Goal: Task Accomplishment & Management: Complete application form

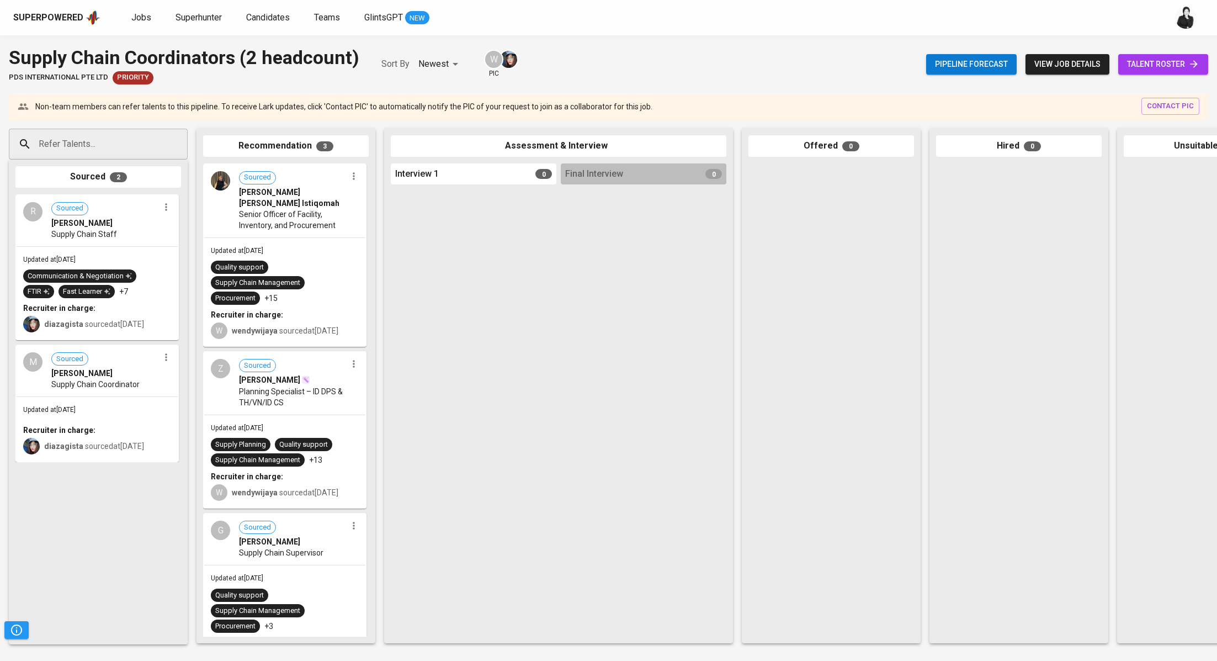
click at [1179, 70] on span "talent roster" at bounding box center [1163, 64] width 72 height 14
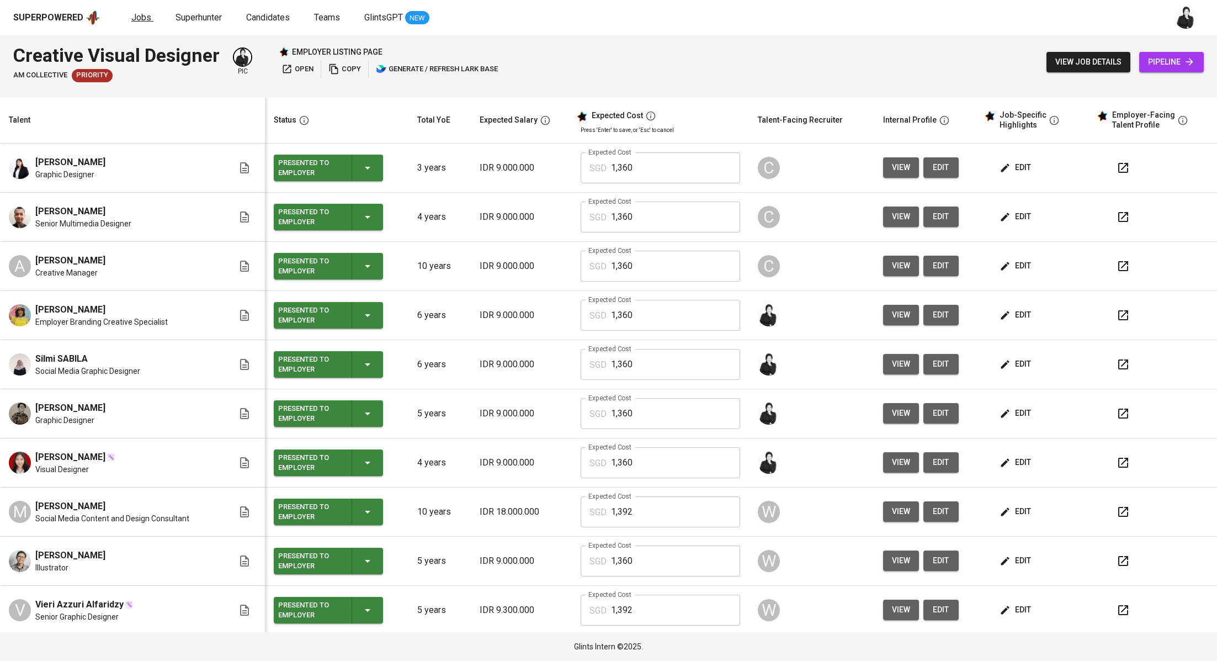
click at [141, 23] on link "Jobs" at bounding box center [142, 18] width 22 height 14
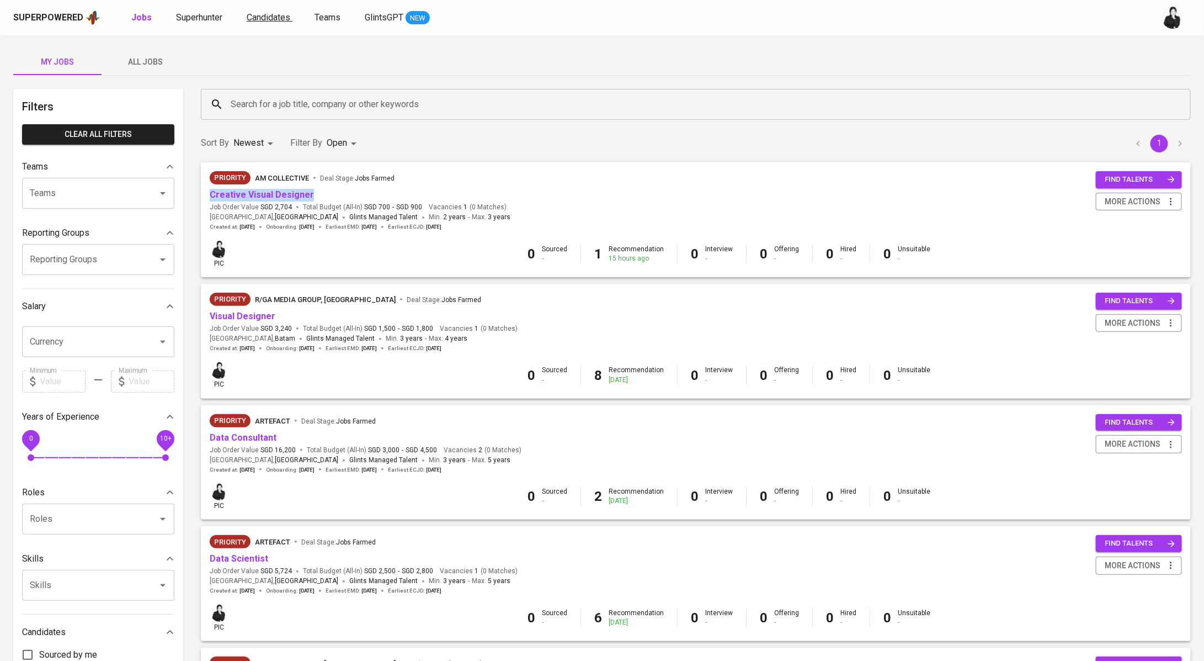
click at [267, 22] on link "Candidates" at bounding box center [270, 18] width 46 height 14
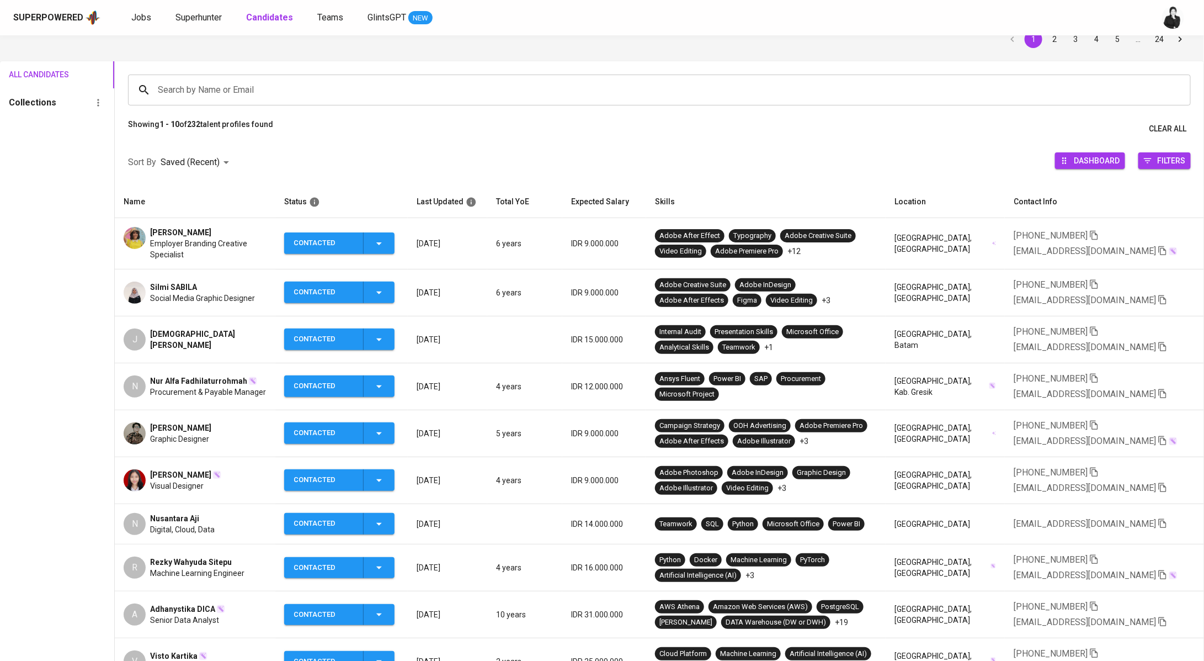
scroll to position [57, 0]
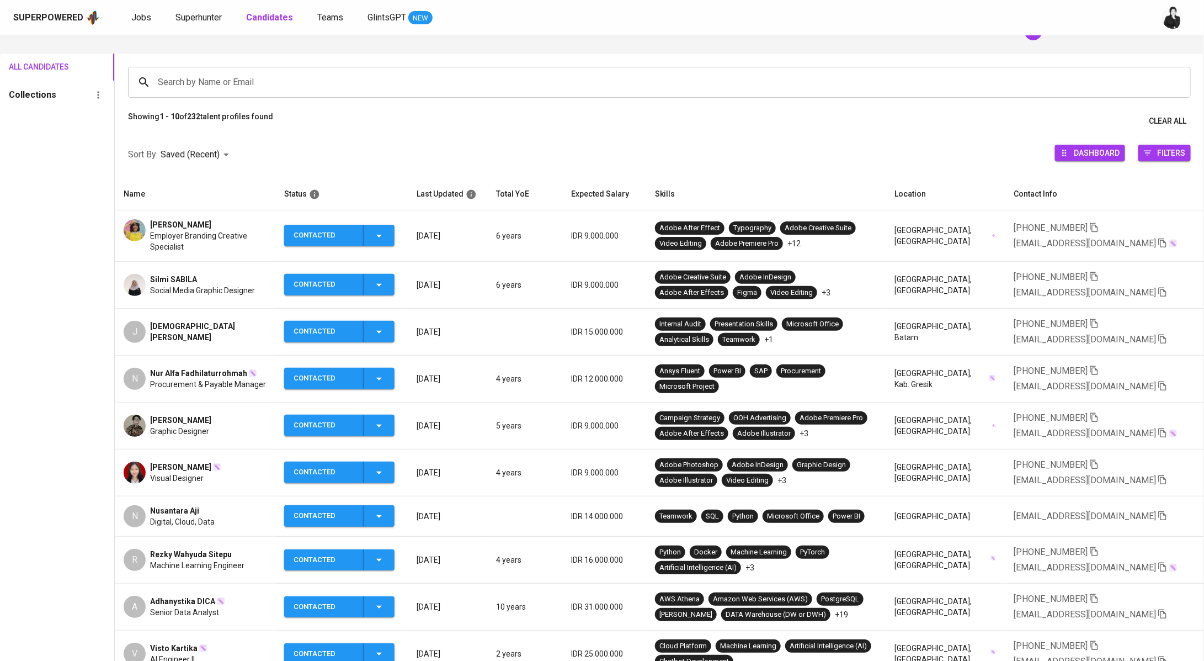
click at [192, 461] on span "[PERSON_NAME]" at bounding box center [180, 466] width 61 height 11
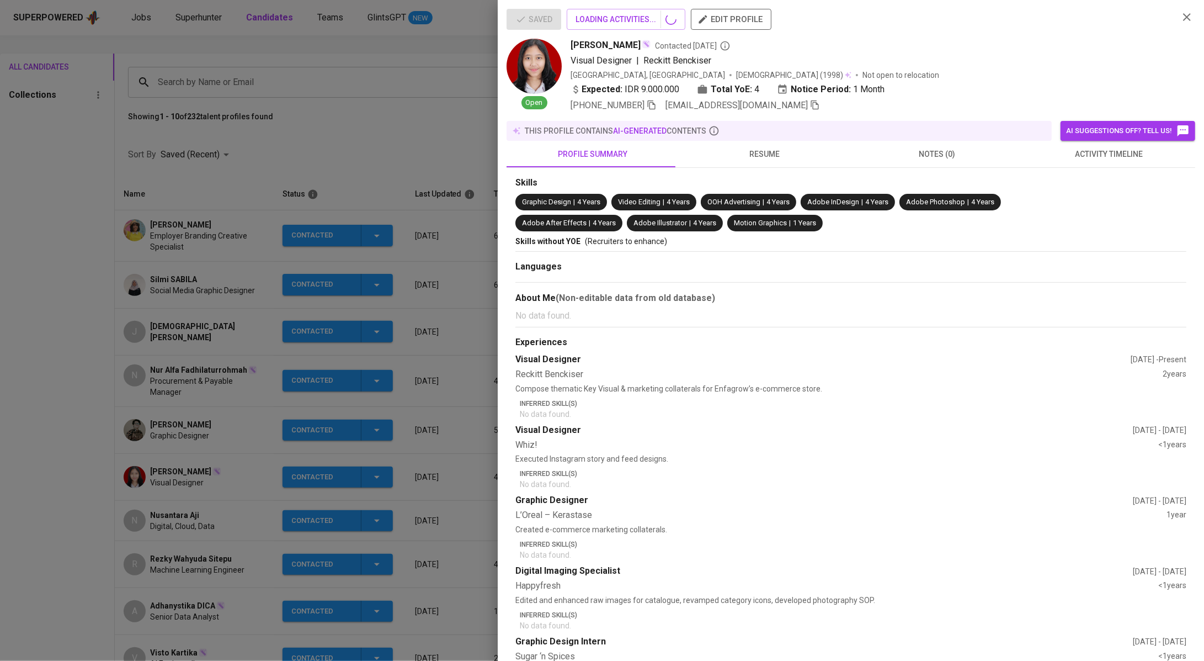
click at [194, 463] on div at bounding box center [602, 330] width 1204 height 661
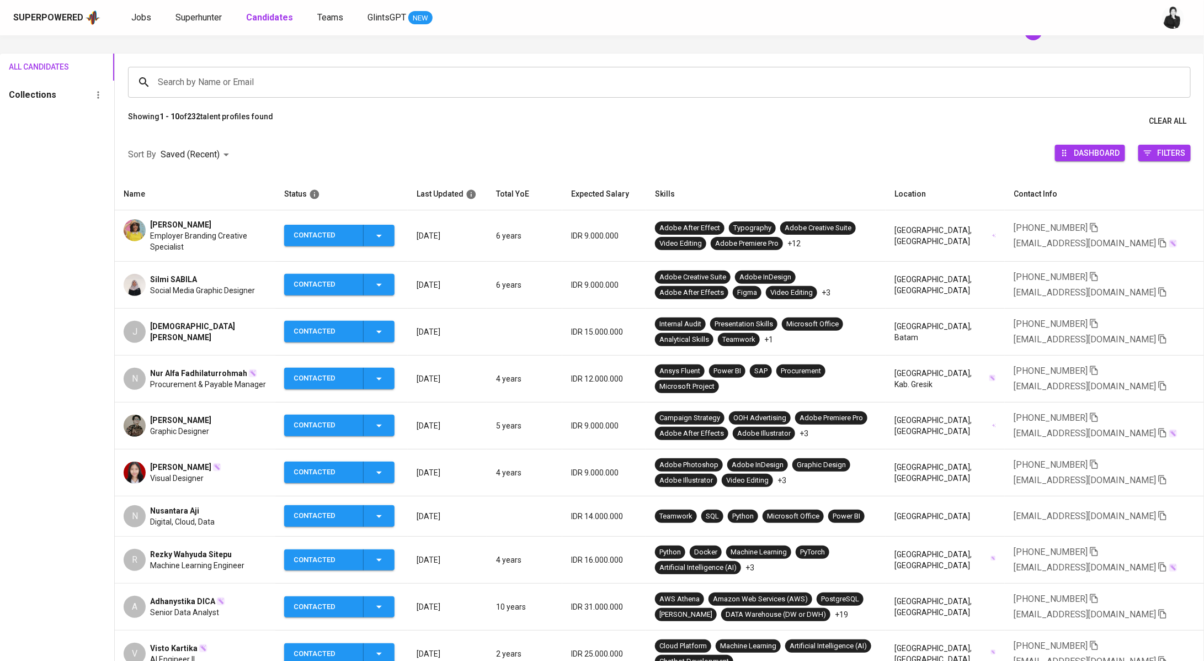
click at [162, 464] on span "Audhia Pramatha" at bounding box center [180, 466] width 61 height 11
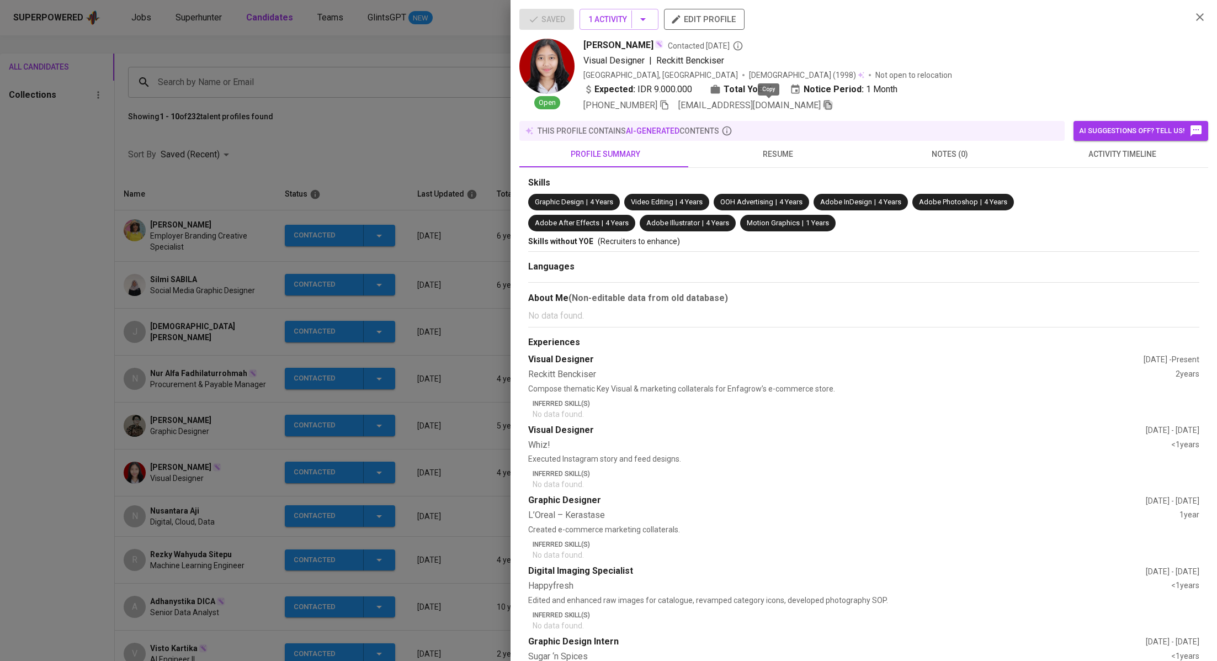
click at [823, 106] on icon "button" at bounding box center [828, 105] width 10 height 10
click at [445, 123] on div at bounding box center [608, 330] width 1217 height 661
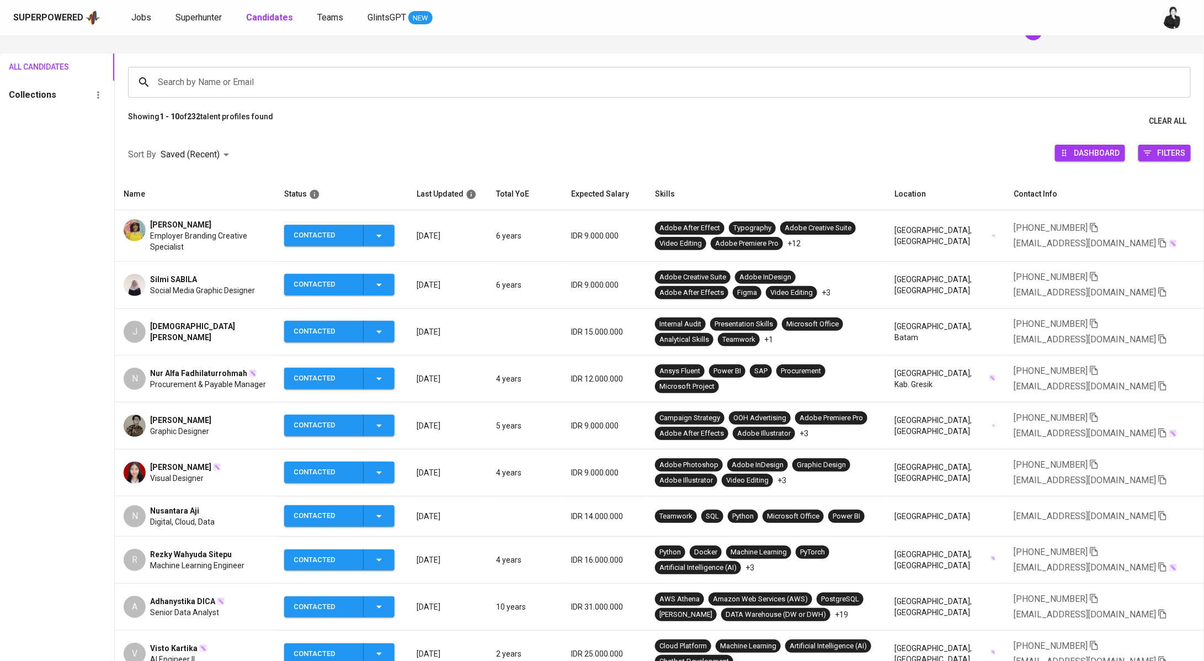
click at [185, 419] on span "Abduh Rafif Taufani" at bounding box center [180, 420] width 61 height 11
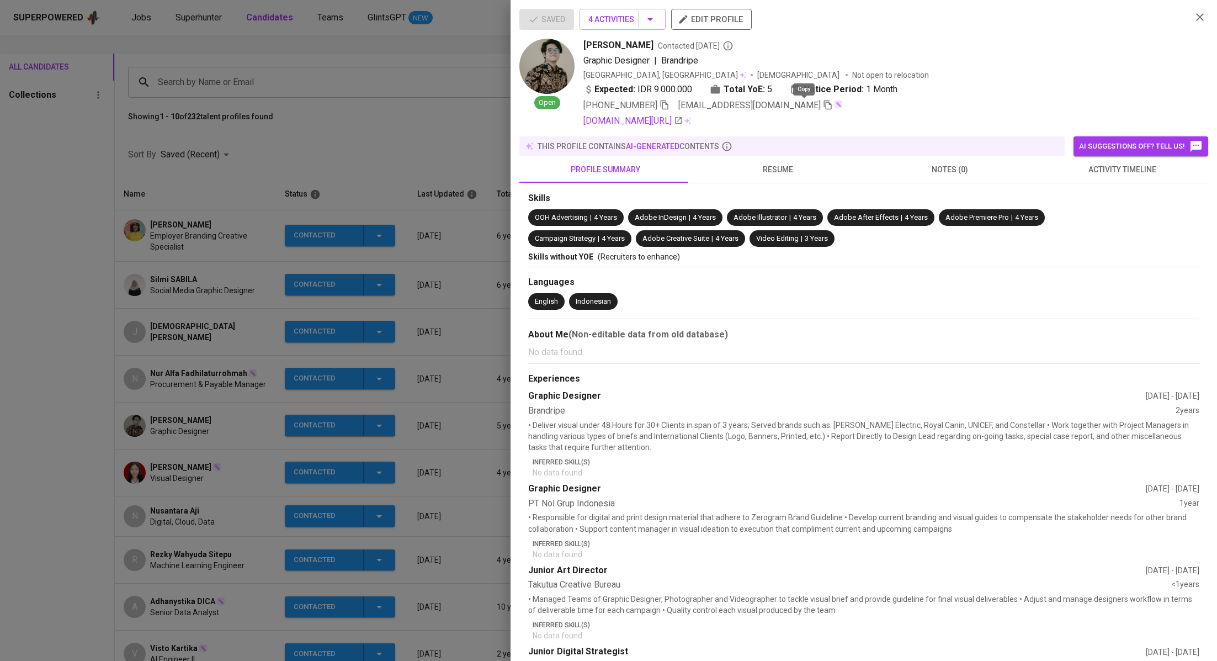
click at [823, 105] on icon "button" at bounding box center [828, 105] width 10 height 10
click at [201, 395] on div at bounding box center [608, 330] width 1217 height 661
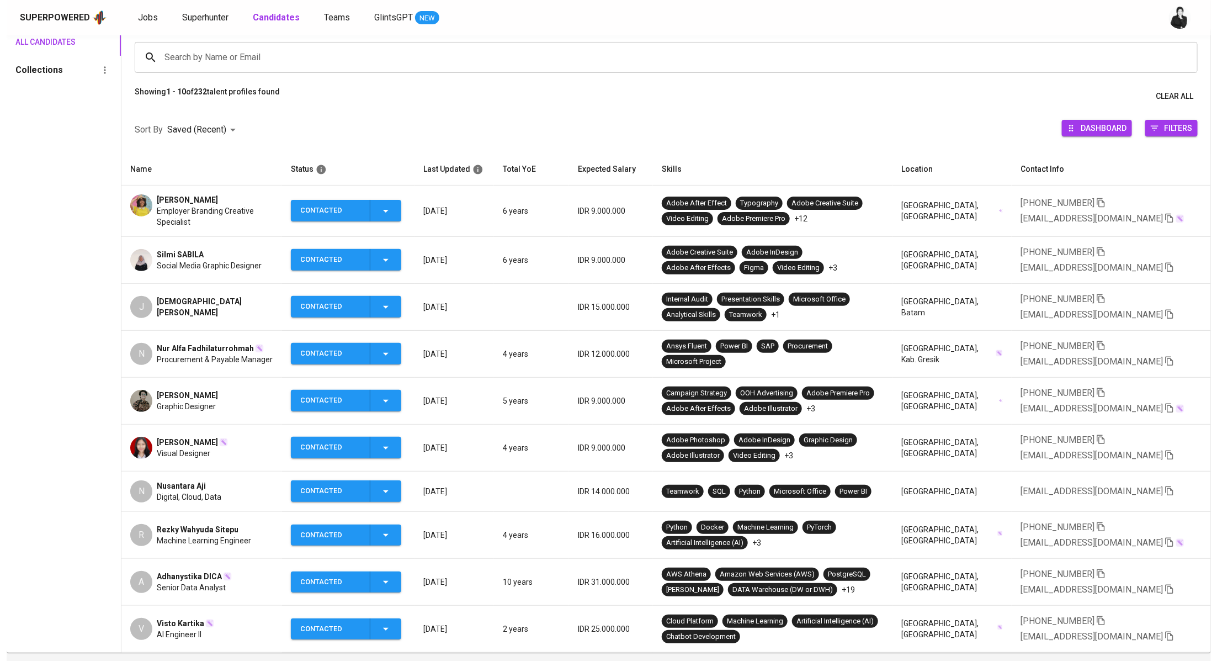
scroll to position [81, 0]
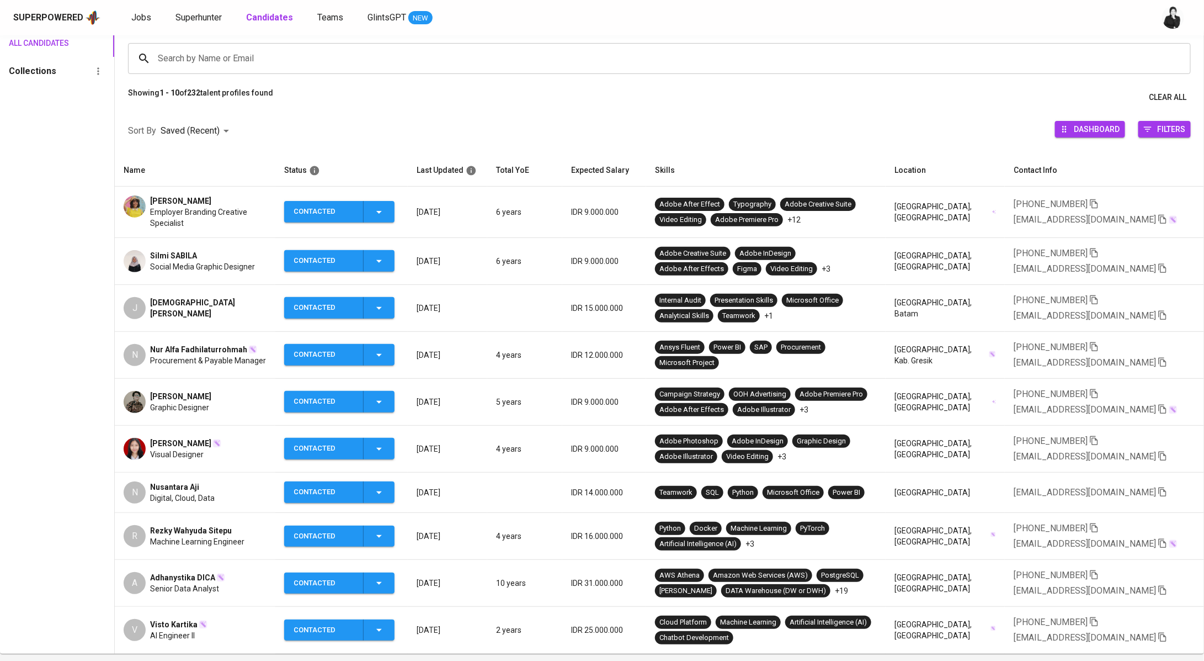
click at [179, 248] on td "Silmi SABILA Social Media Graphic Designer" at bounding box center [195, 261] width 161 height 47
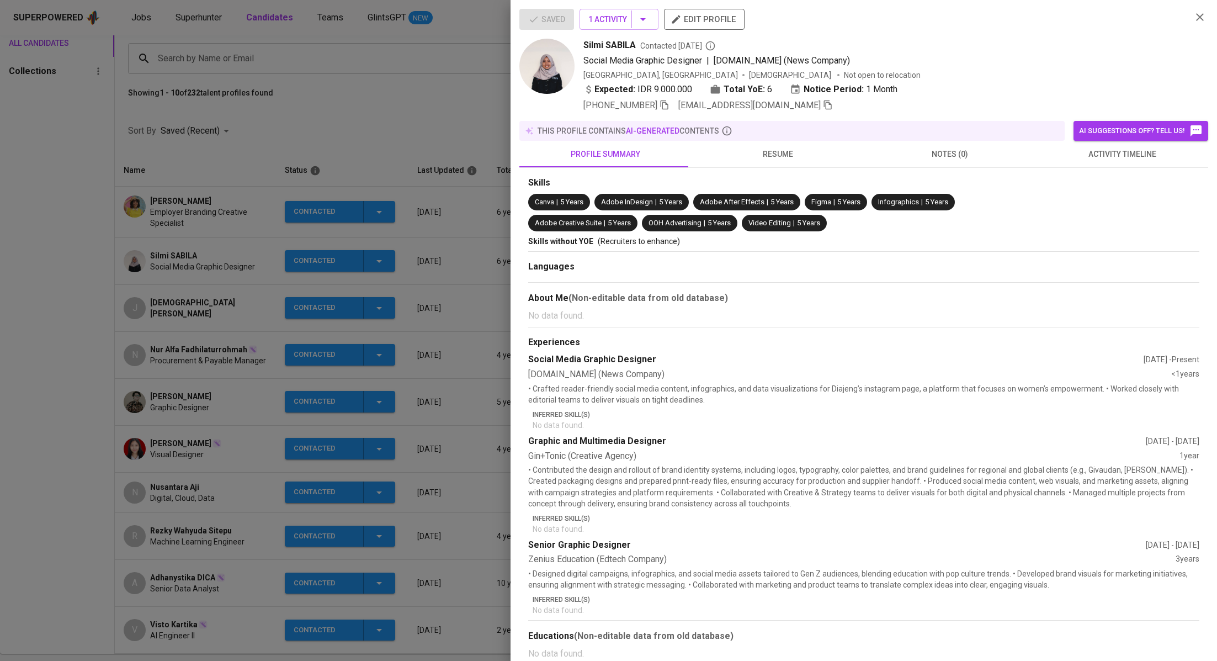
click at [824, 105] on icon "button" at bounding box center [828, 104] width 8 height 9
click at [210, 173] on div at bounding box center [608, 330] width 1217 height 661
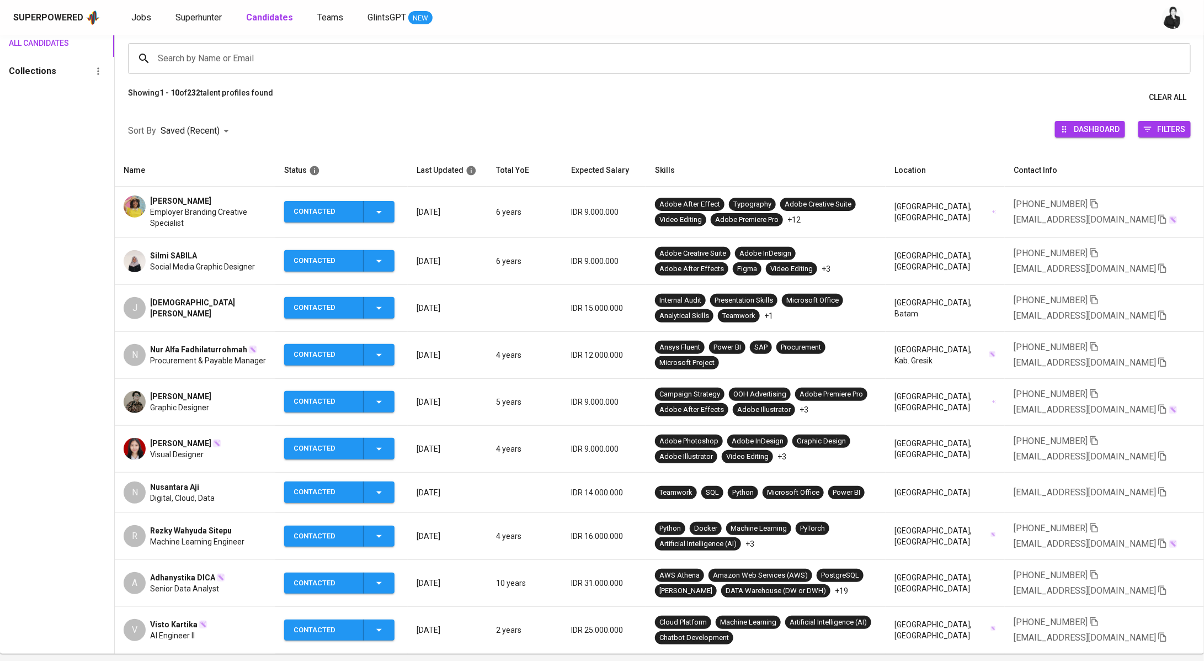
click at [186, 193] on td "Celia Ivana Employer Branding Creative Specialist" at bounding box center [195, 212] width 161 height 51
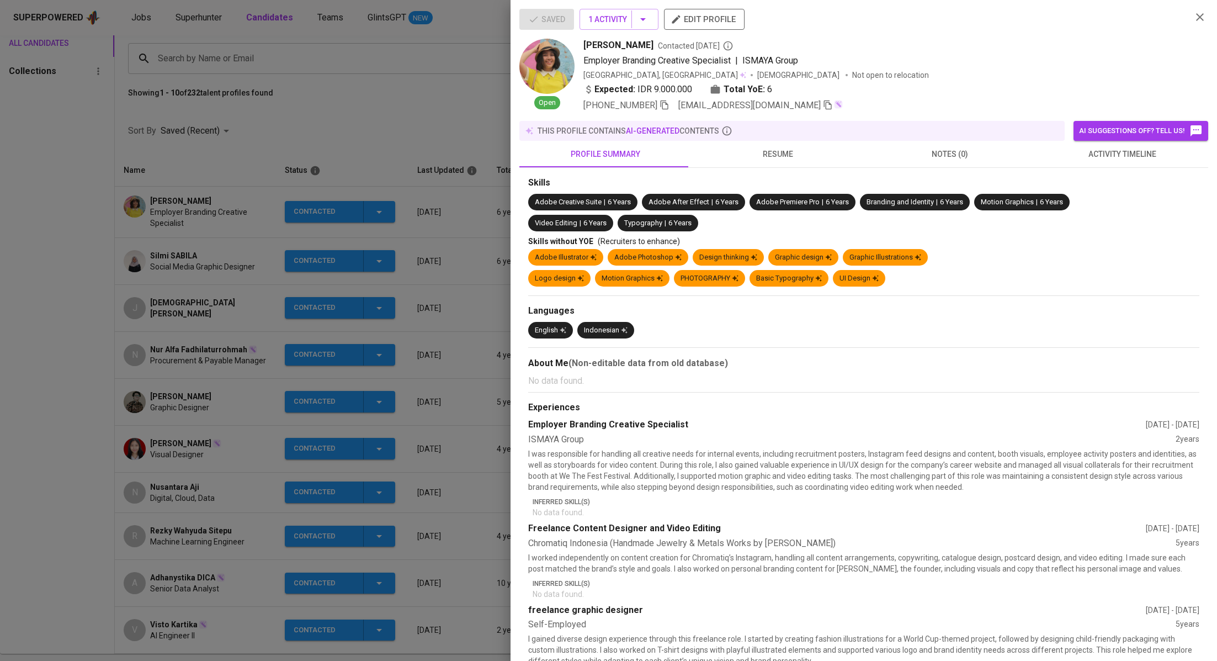
click at [823, 103] on icon "button" at bounding box center [828, 105] width 10 height 10
click at [208, 185] on div at bounding box center [608, 330] width 1217 height 661
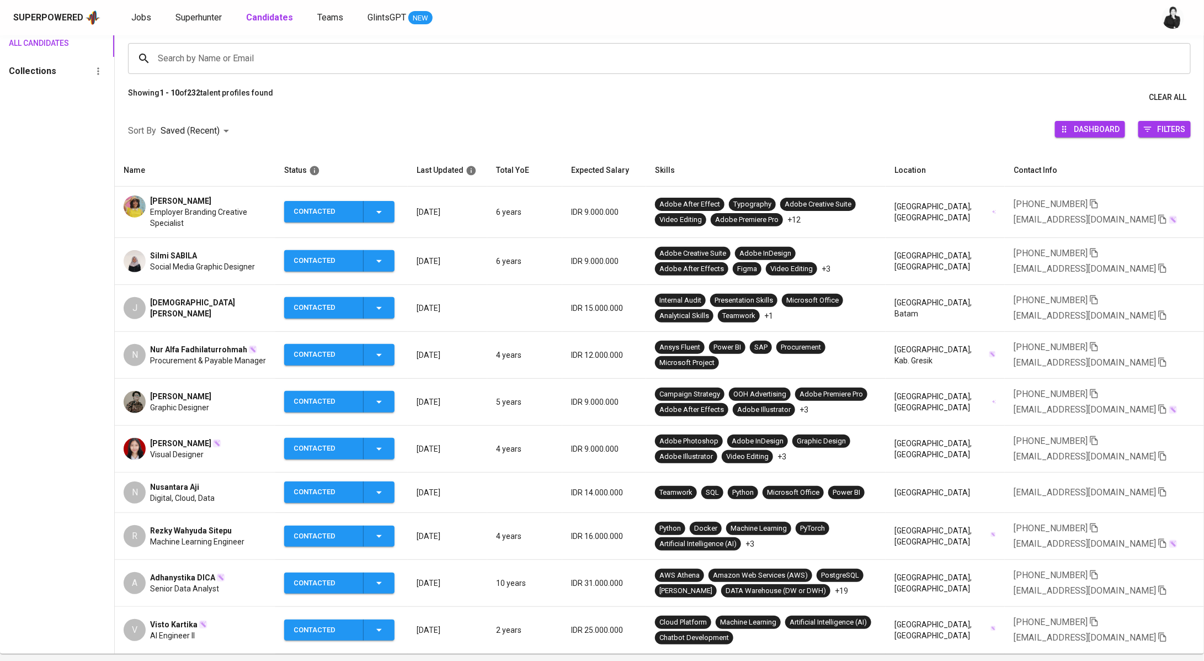
click at [153, 346] on span "Nur Alfa Fadhilaturrohmah" at bounding box center [198, 349] width 97 height 11
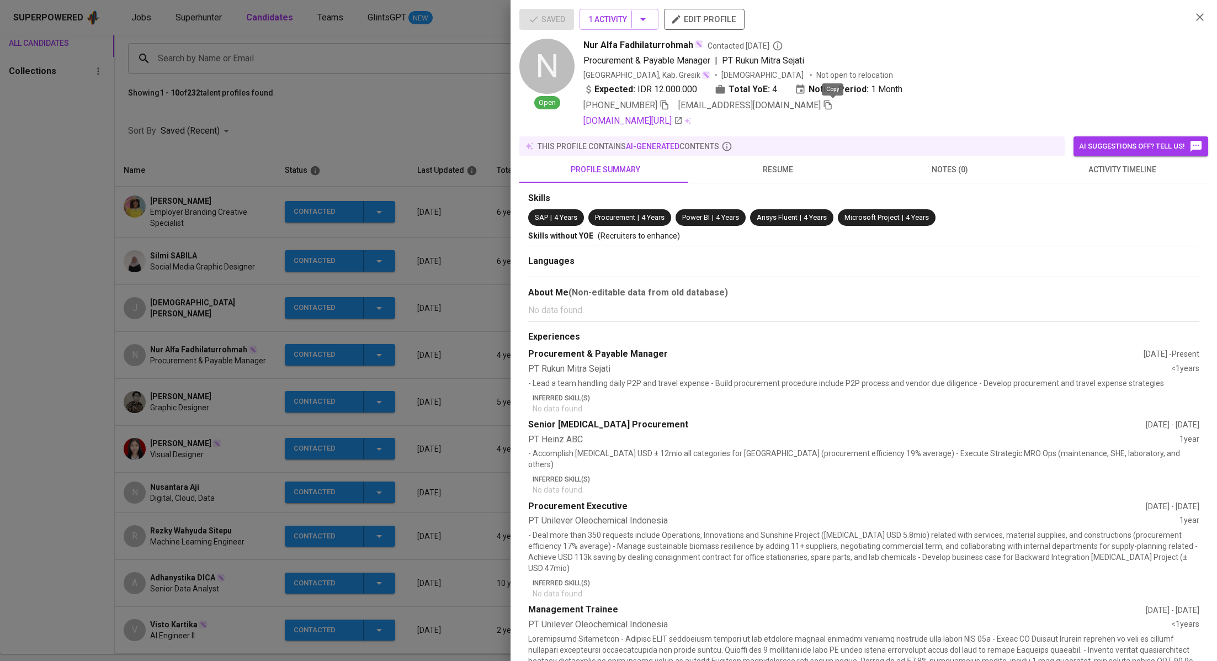
click at [832, 108] on icon "button" at bounding box center [828, 104] width 8 height 9
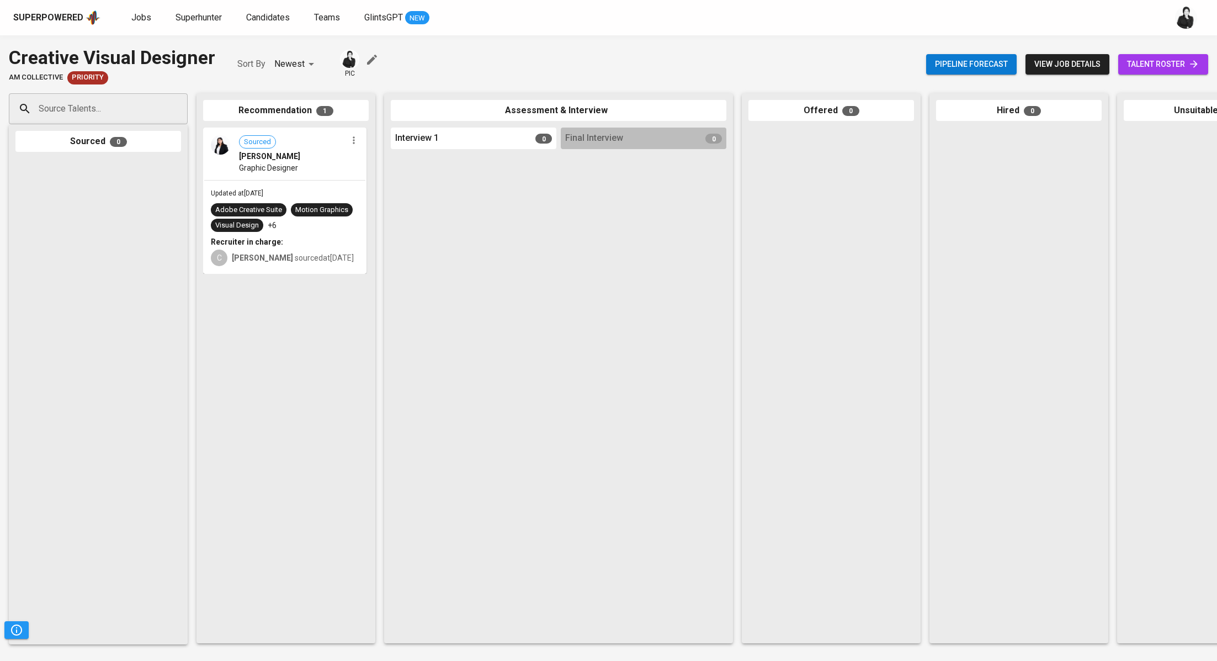
click at [1194, 59] on icon at bounding box center [1193, 64] width 11 height 11
click at [145, 107] on input "Source Talents..." at bounding box center [94, 108] width 116 height 21
paste input "[EMAIL_ADDRESS][DOMAIN_NAME]"
type input "[EMAIL_ADDRESS][DOMAIN_NAME]"
click at [147, 150] on li "Audhia Pramatha Visual Designer audhiaa@gmail.com" at bounding box center [98, 151] width 179 height 40
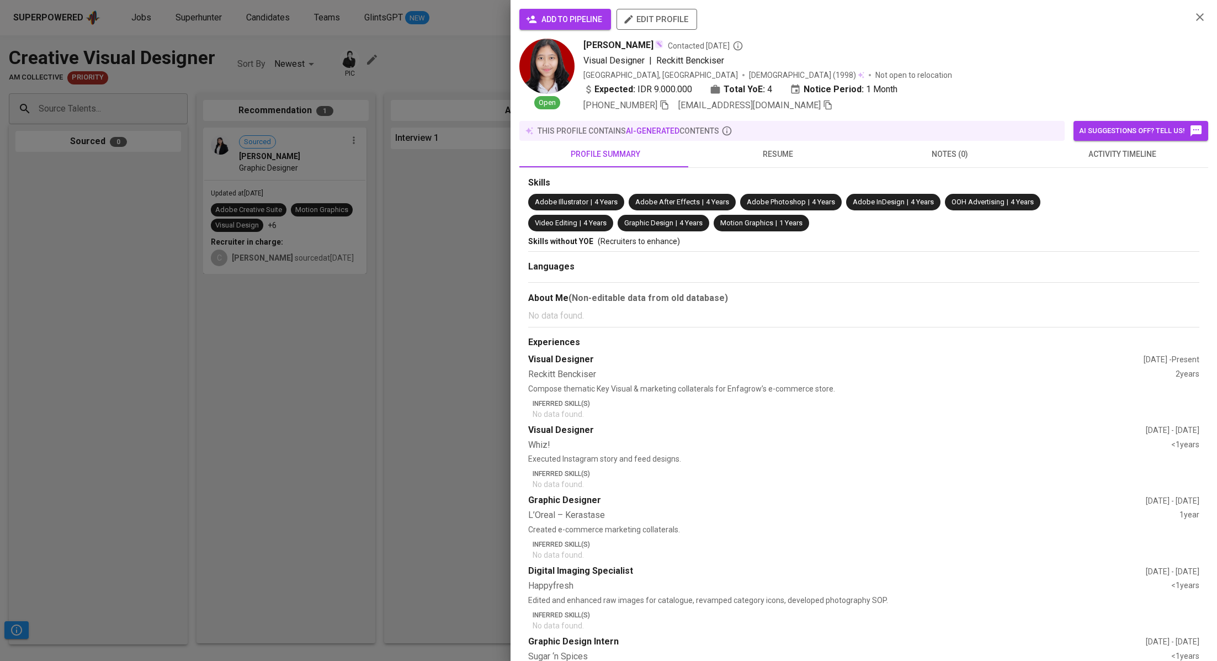
click at [544, 20] on span "add to pipeline" at bounding box center [565, 20] width 74 height 14
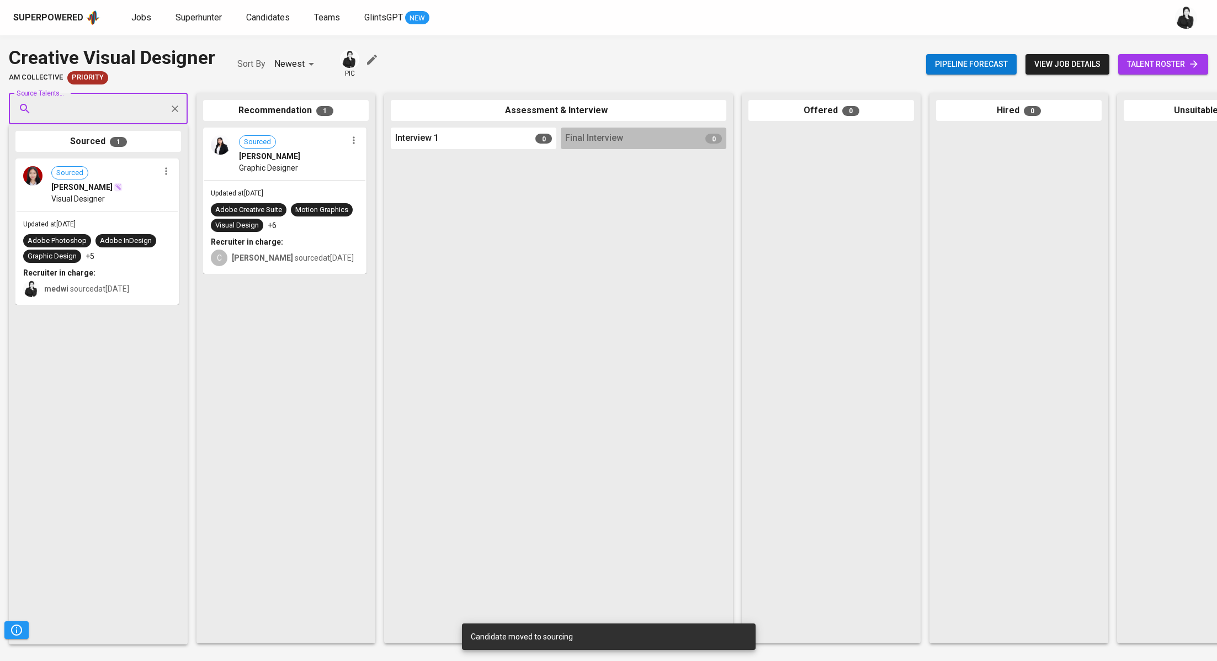
paste input "[EMAIL_ADDRESS][DOMAIN_NAME]"
type input "[EMAIL_ADDRESS][DOMAIN_NAME]"
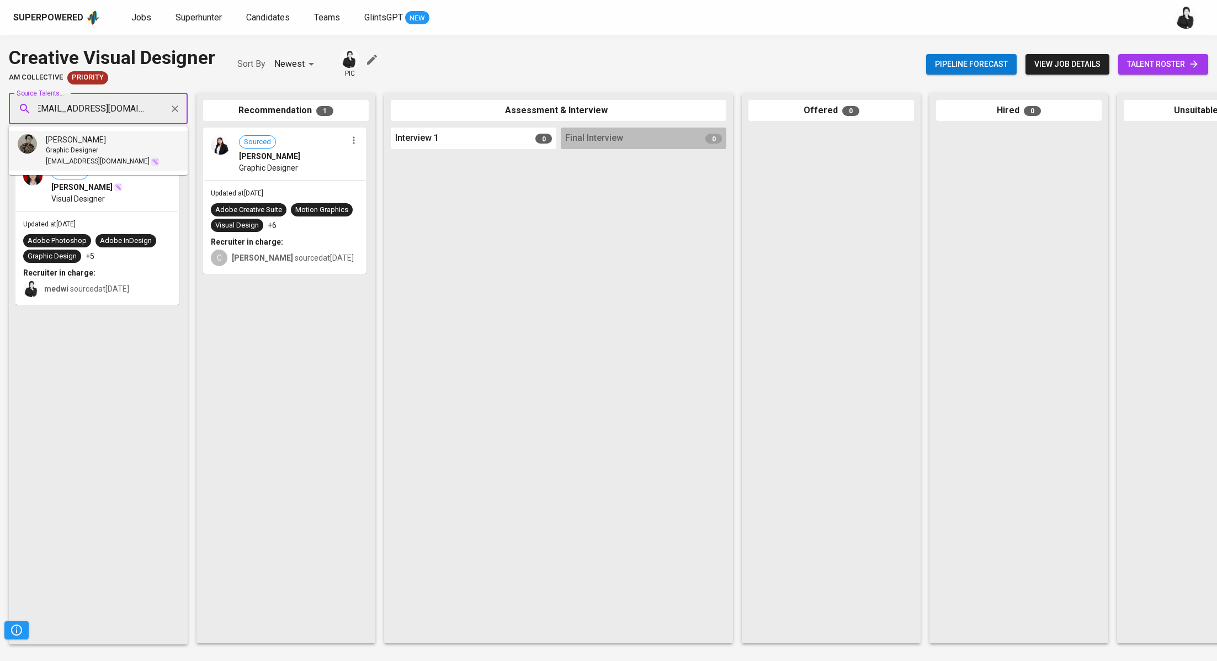
click at [129, 144] on div "Abduh Rafif Taufani" at bounding box center [103, 139] width 114 height 11
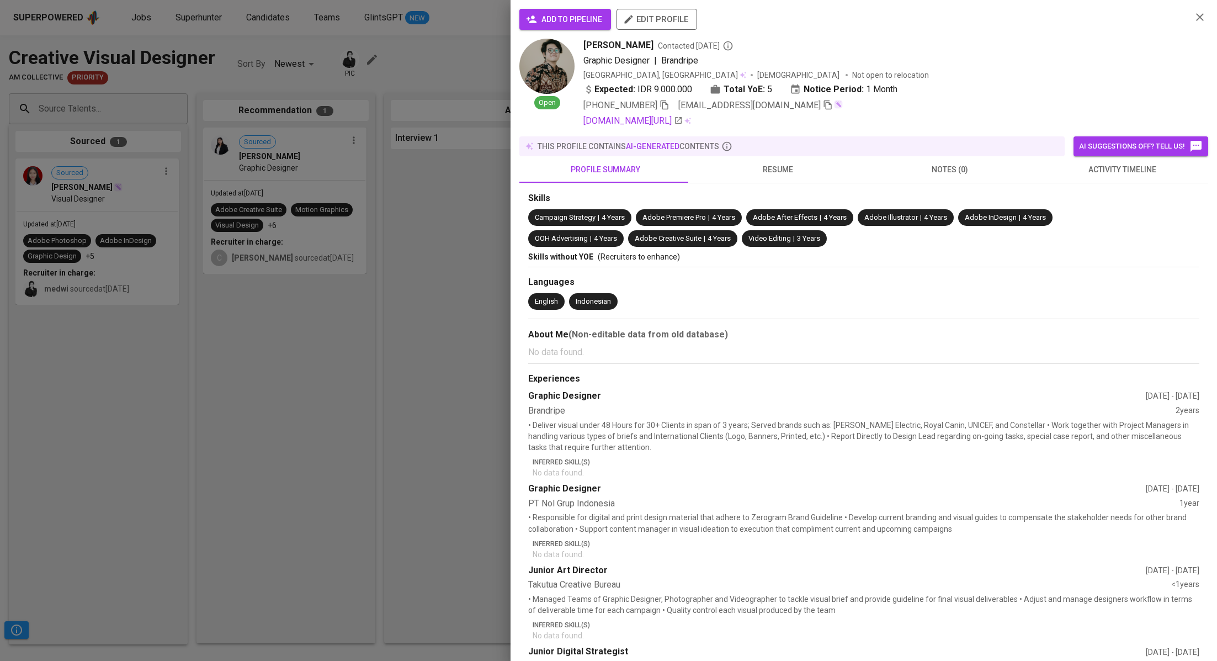
click at [545, 23] on span "add to pipeline" at bounding box center [565, 20] width 74 height 14
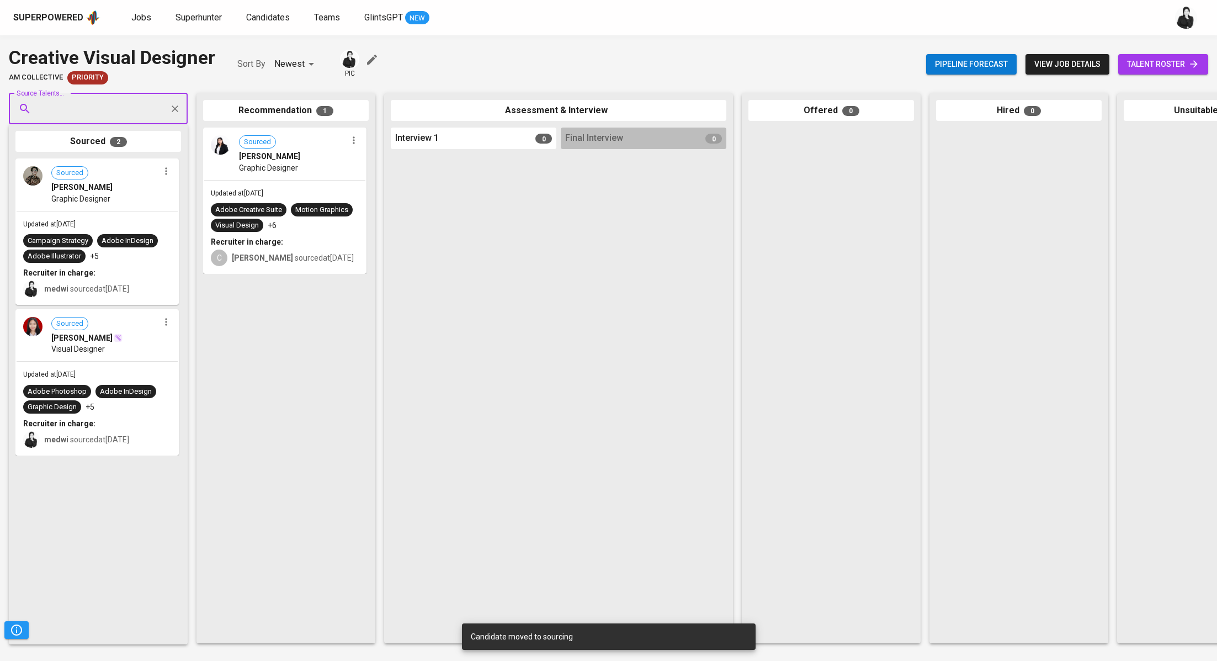
paste input "silmisabila94@gmail.com"
type input "silmisabila94@gmail.com"
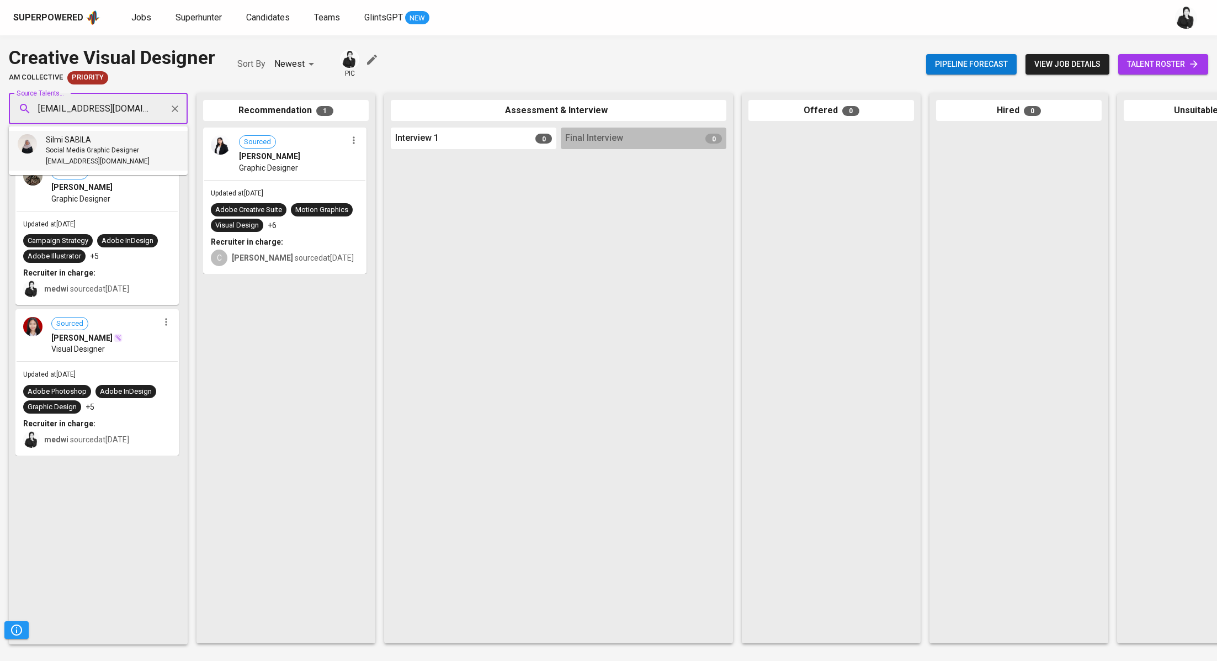
click at [122, 150] on span "Social Media Graphic Designer" at bounding box center [92, 150] width 93 height 11
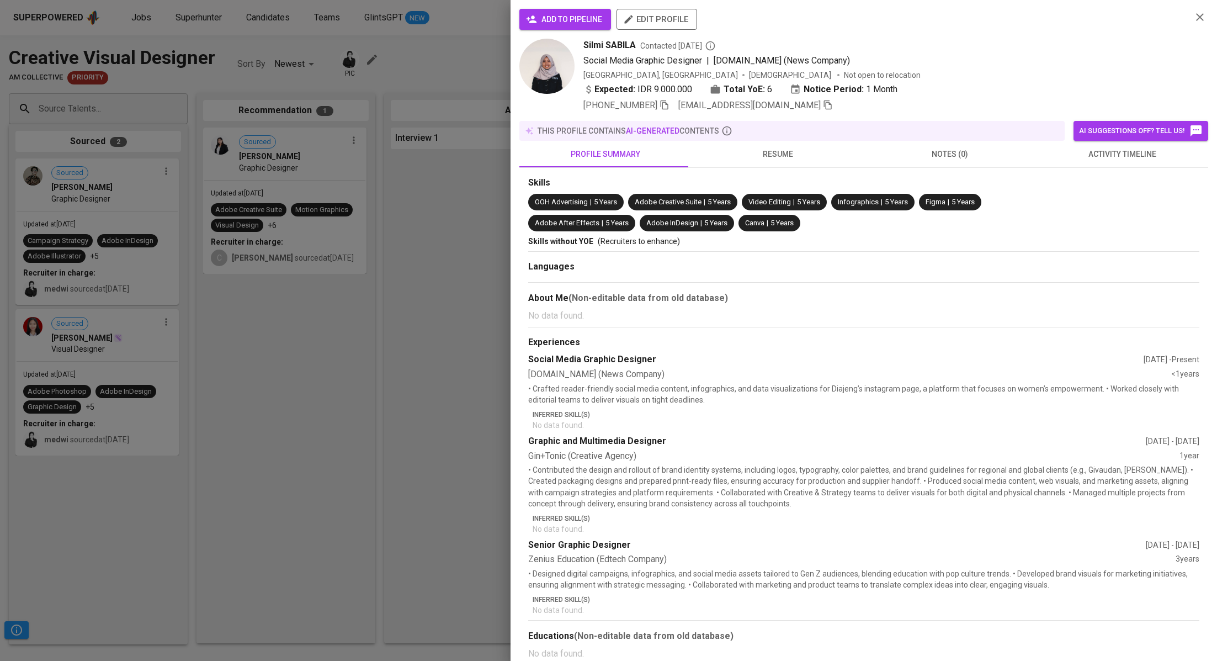
click at [578, 14] on span "add to pipeline" at bounding box center [565, 20] width 74 height 14
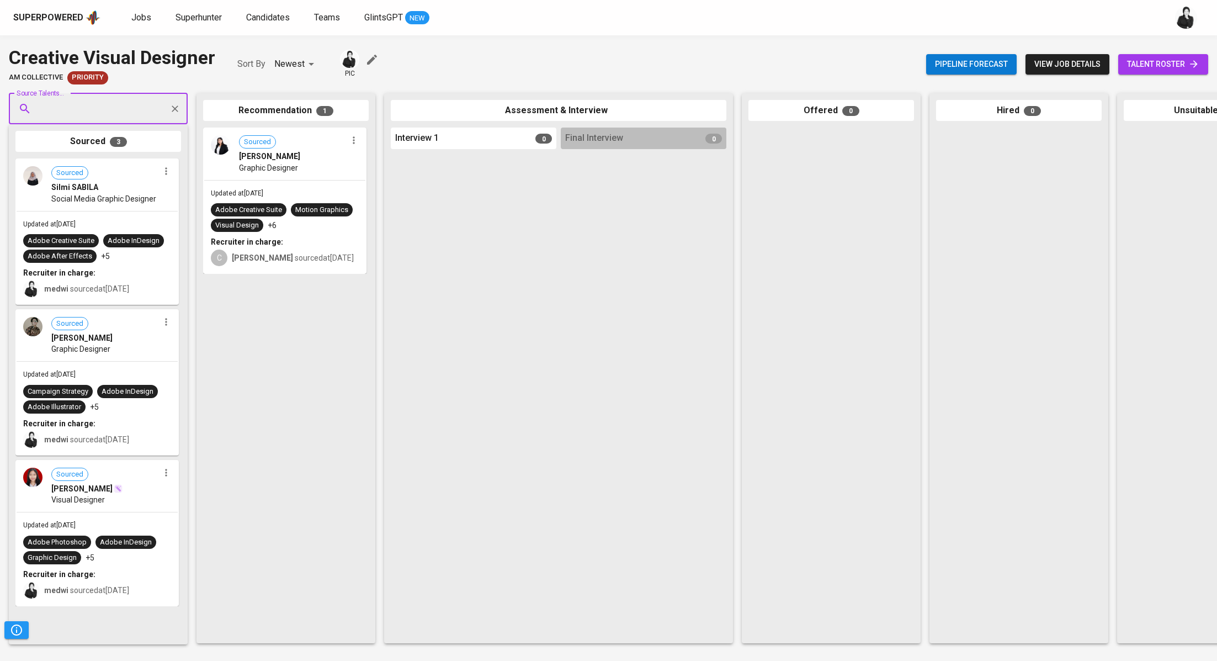
paste input "celiaivanaabadi@gmail.com"
type input "celiaivanaabadi@gmail.com"
click at [135, 150] on span "Employer Branding Creative Specialist" at bounding box center [104, 150] width 116 height 11
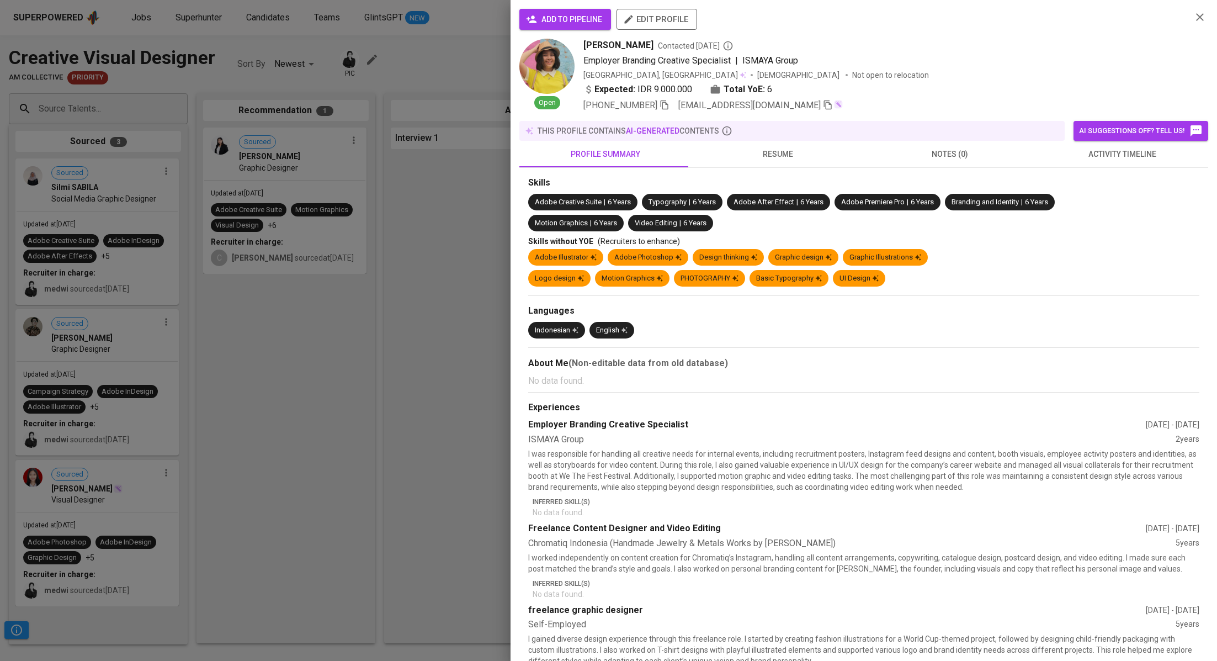
click at [597, 13] on span "add to pipeline" at bounding box center [565, 20] width 74 height 14
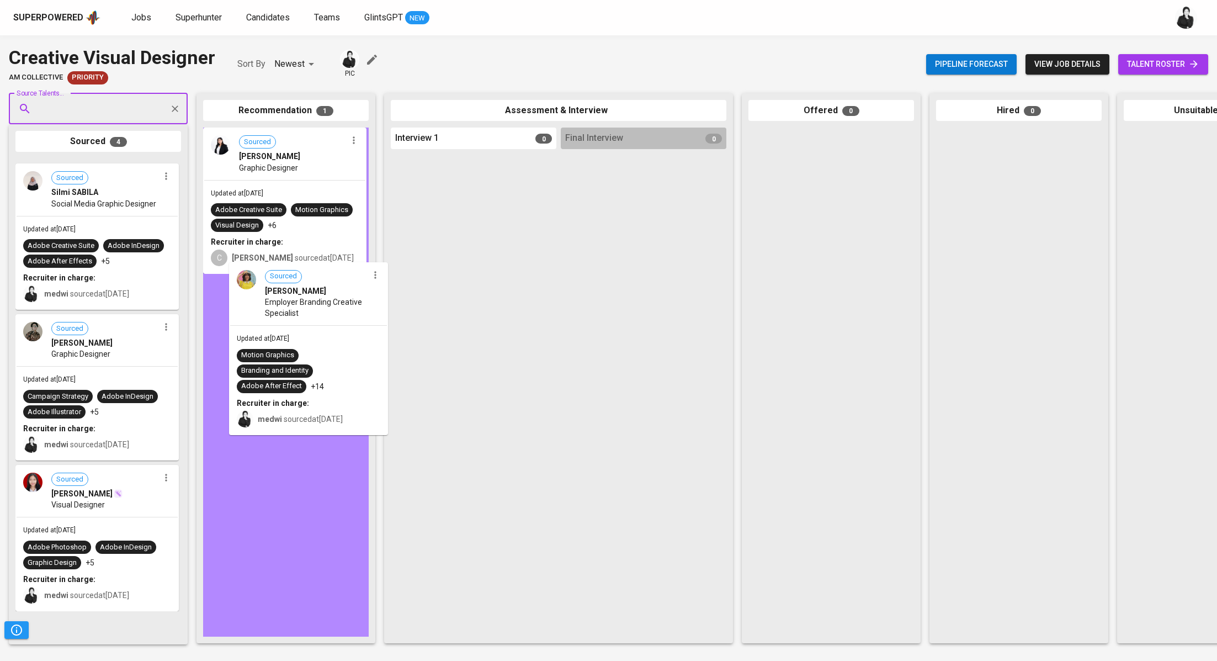
drag, startPoint x: 86, startPoint y: 243, endPoint x: 311, endPoint y: 349, distance: 249.1
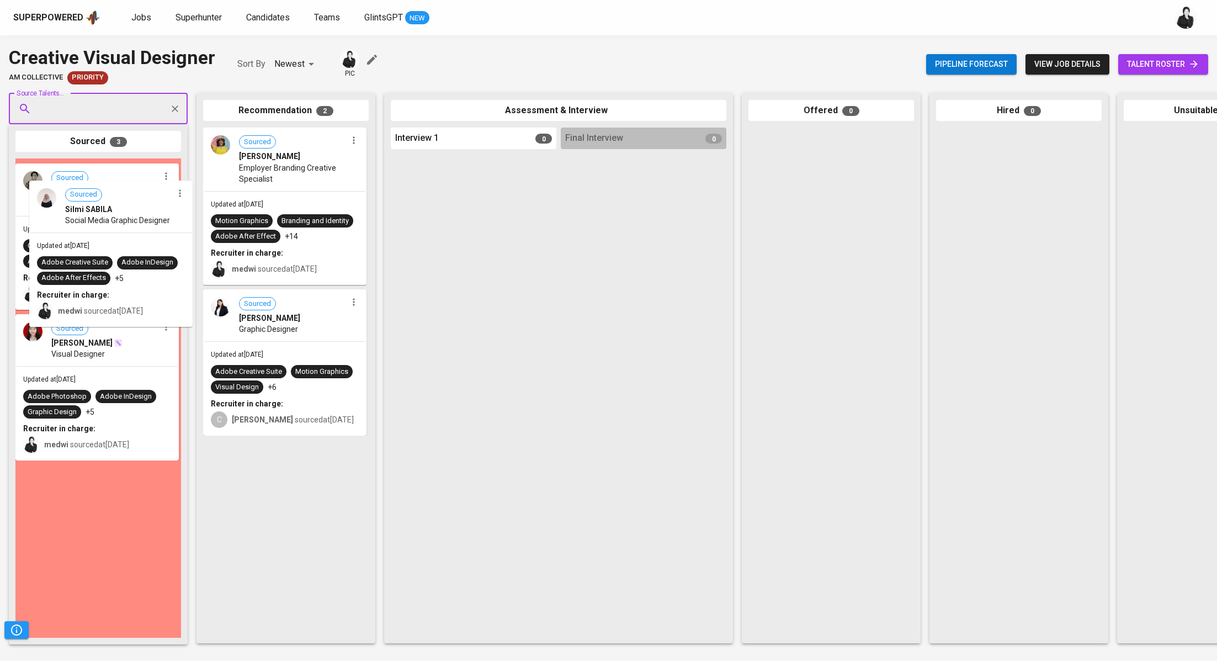
drag, startPoint x: 138, startPoint y: 225, endPoint x: 247, endPoint y: 395, distance: 201.8
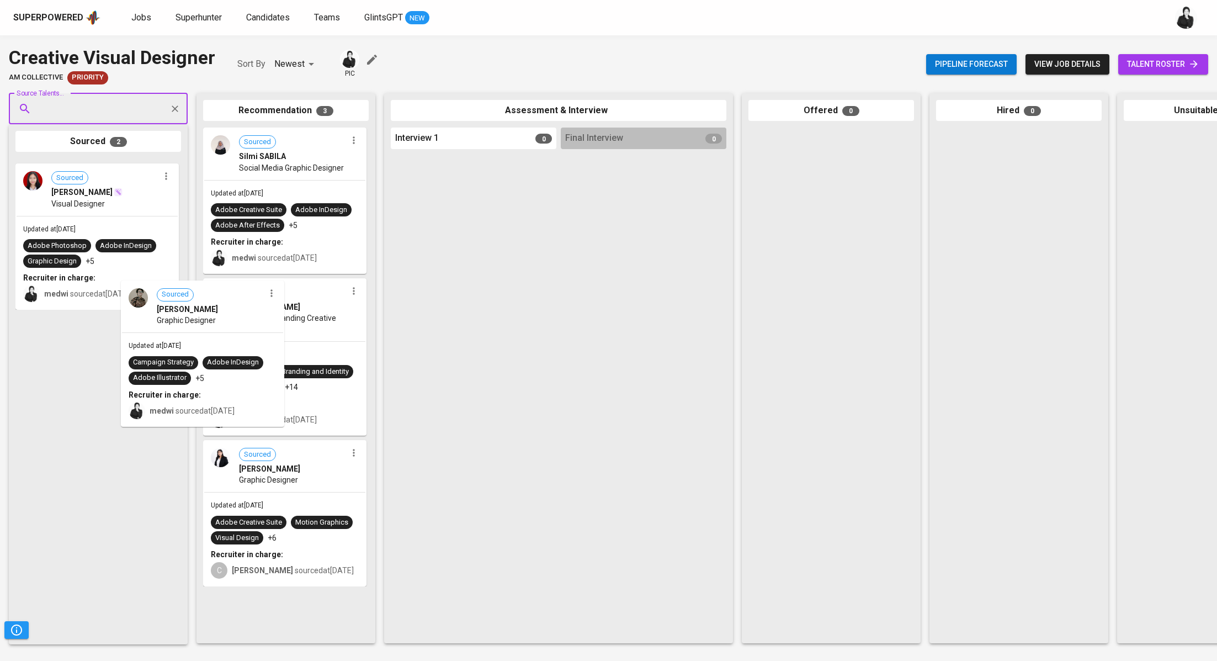
drag, startPoint x: 120, startPoint y: 222, endPoint x: 243, endPoint y: 377, distance: 197.6
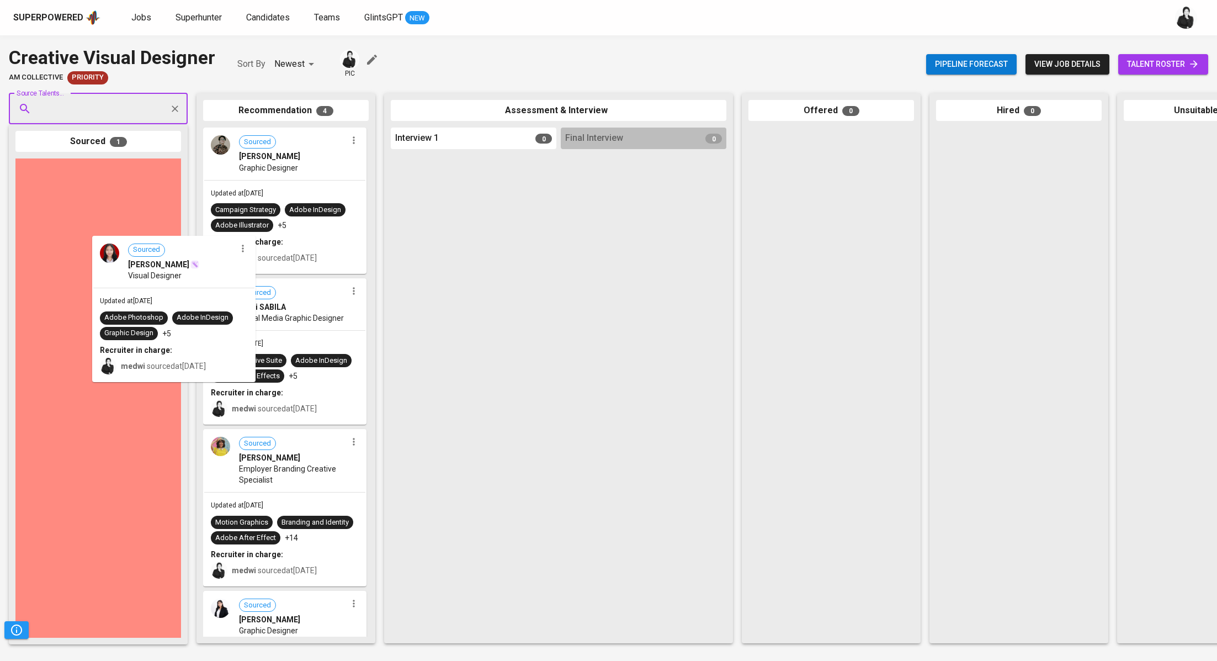
drag, startPoint x: 130, startPoint y: 222, endPoint x: 437, endPoint y: 114, distance: 324.9
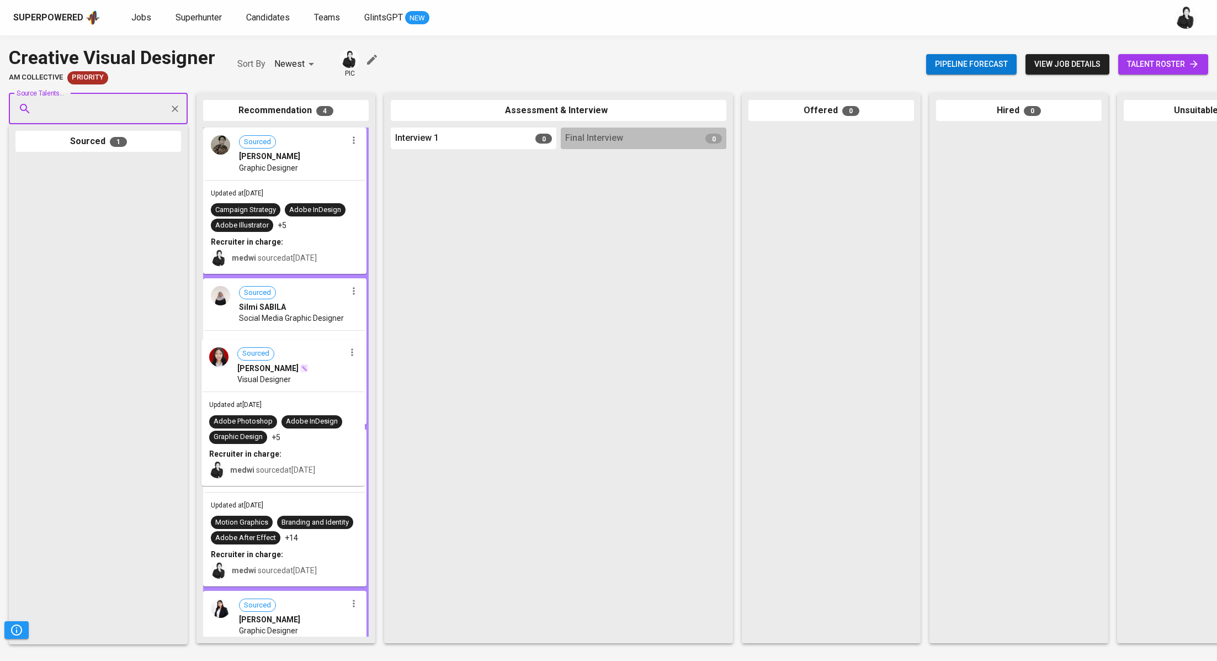
drag, startPoint x: 93, startPoint y: 224, endPoint x: 405, endPoint y: 8, distance: 379.1
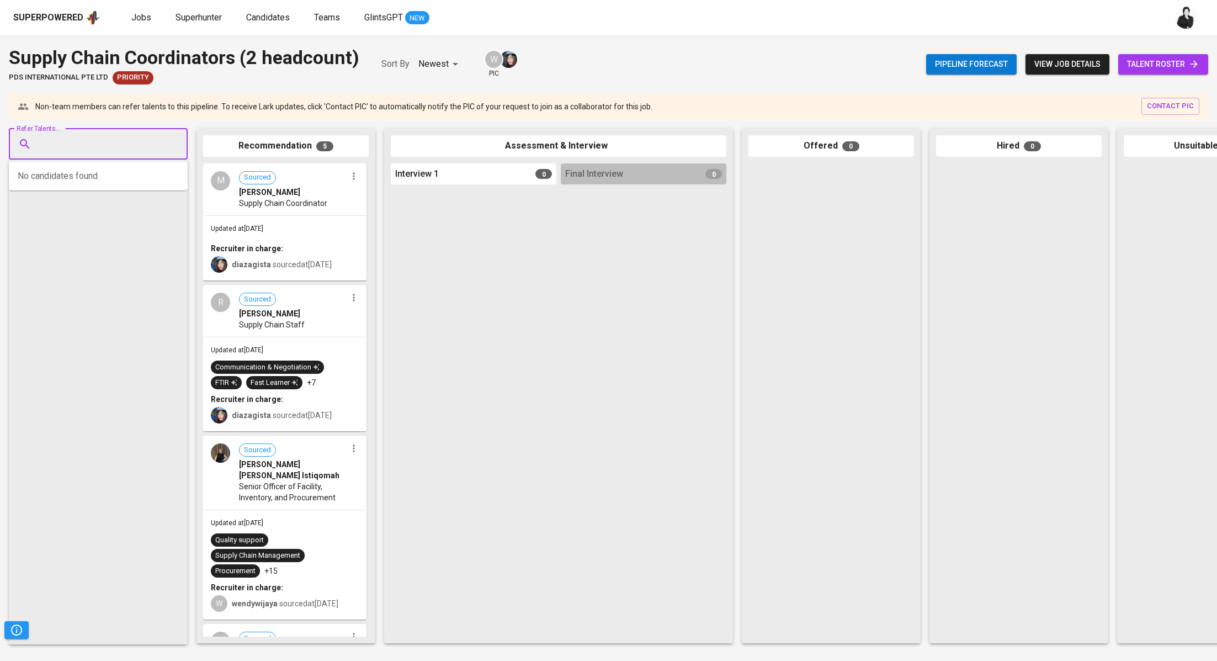
click at [105, 142] on input "Refer Talents..." at bounding box center [94, 144] width 116 height 21
paste input "[EMAIL_ADDRESS][DOMAIN_NAME]"
type input "nuralfafadhilaturrohmah@gmail.com"
click at [126, 180] on span "Procurement & Payable Manager" at bounding box center [95, 185] width 99 height 11
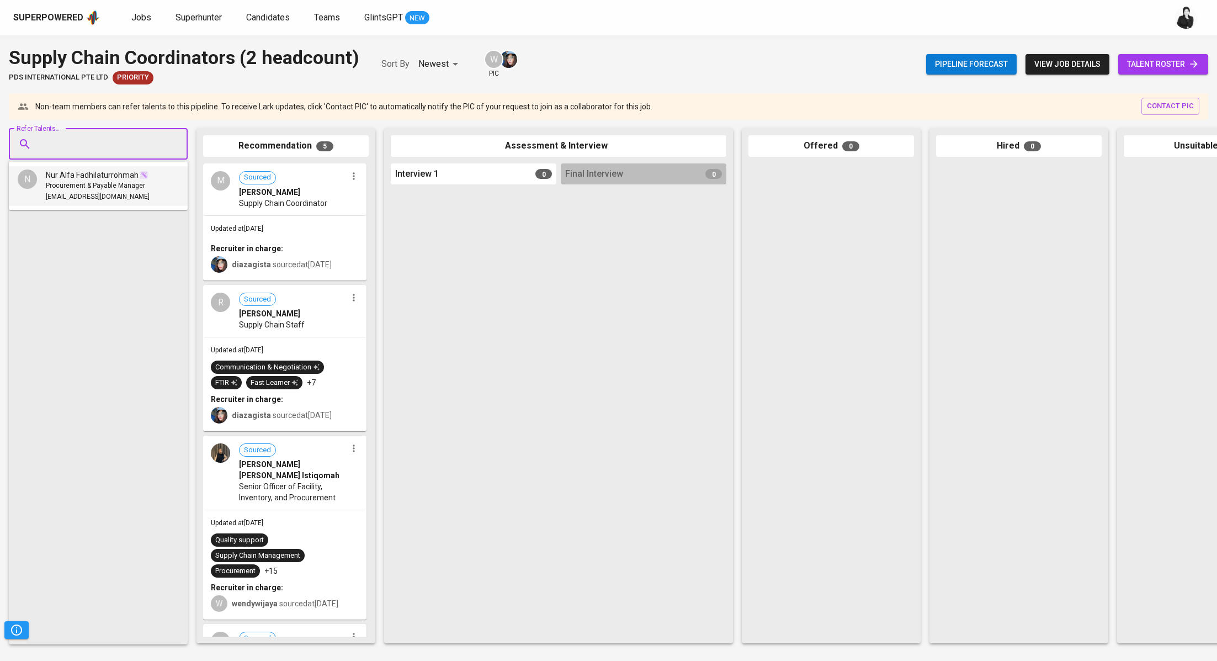
scroll to position [0, 0]
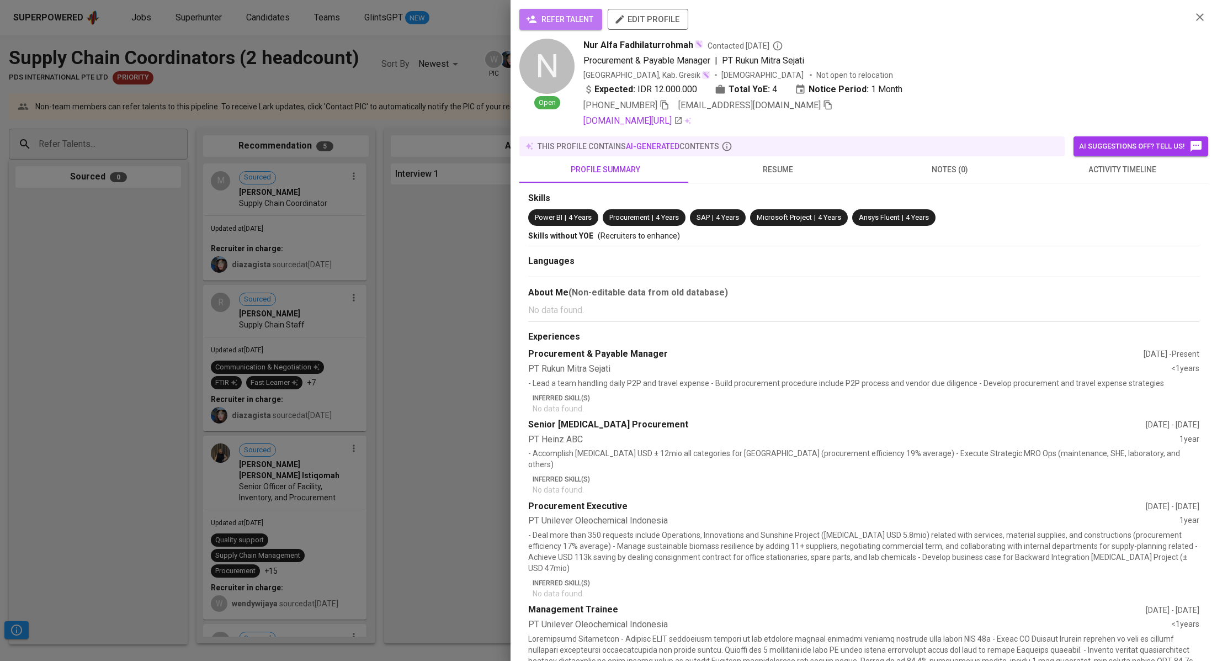
click at [555, 14] on span "refer talent" at bounding box center [560, 20] width 65 height 14
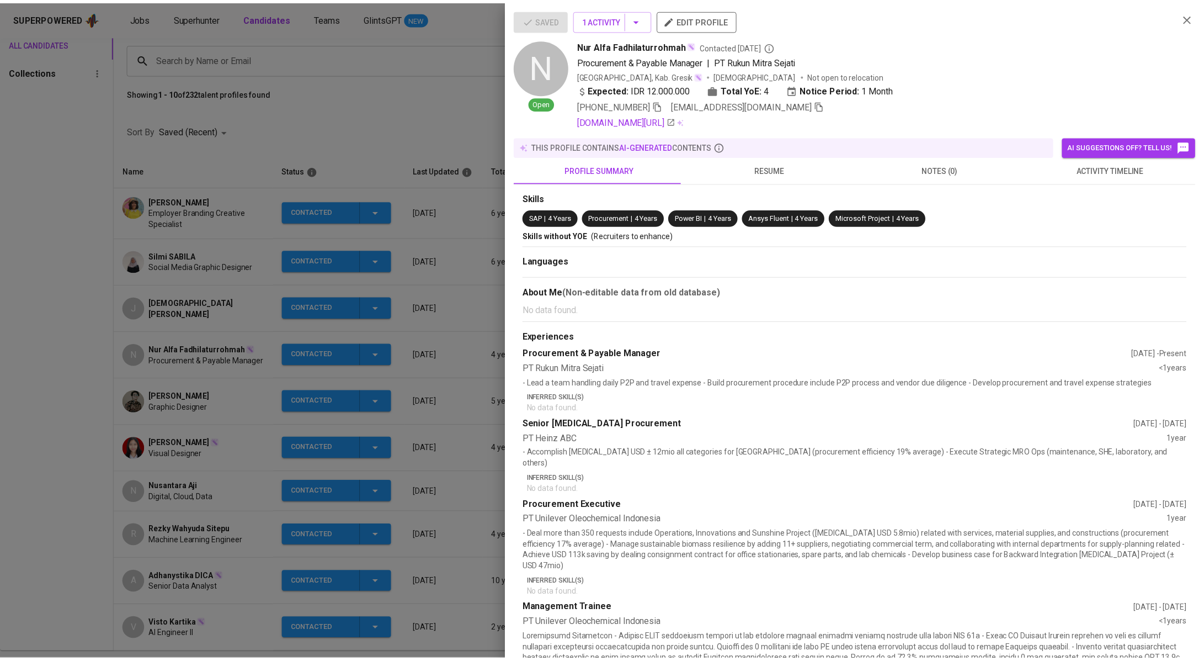
scroll to position [81, 0]
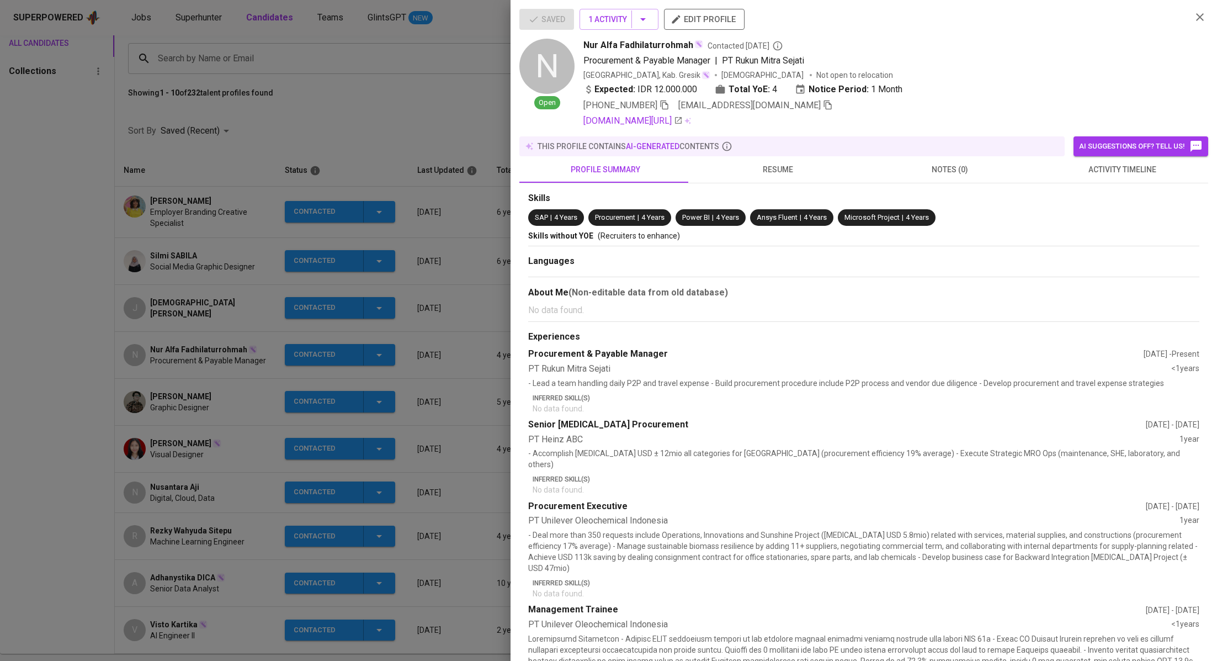
click at [461, 125] on div at bounding box center [608, 330] width 1217 height 661
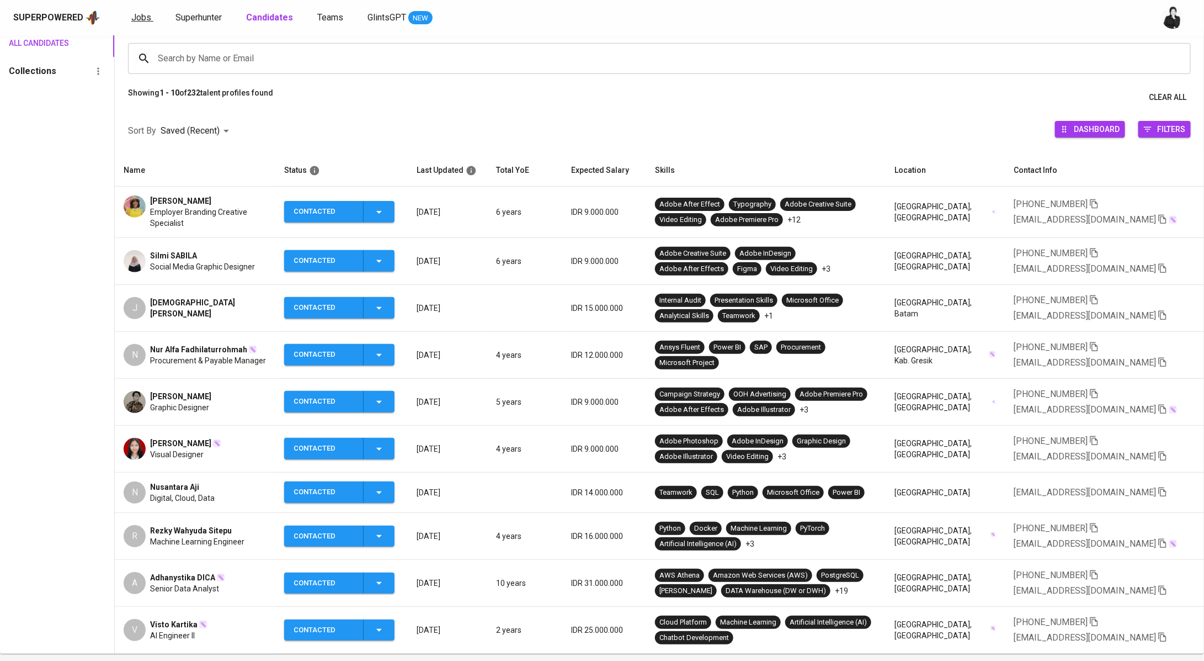
click at [131, 18] on span "Jobs" at bounding box center [141, 17] width 20 height 10
